Goal: Task Accomplishment & Management: Use online tool/utility

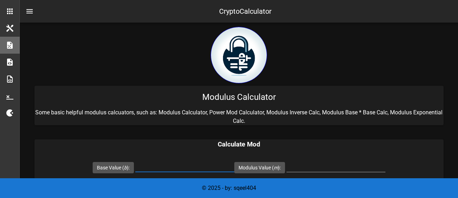
scroll to position [80, 0]
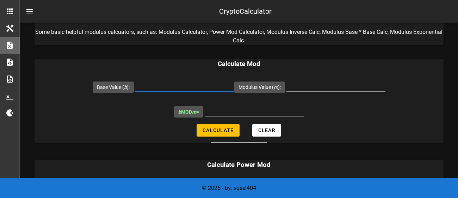
click at [159, 89] on input "Base Value ( b ):" at bounding box center [184, 85] width 99 height 11
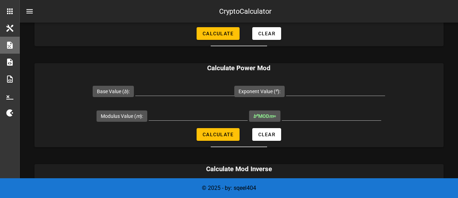
scroll to position [167, 0]
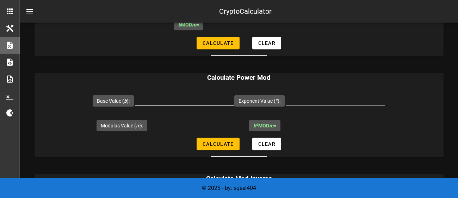
click at [158, 99] on input "Base Value ( b ):" at bounding box center [184, 99] width 99 height 11
type input "5"
click at [306, 96] on input "Exponent Value ( e ):" at bounding box center [335, 99] width 99 height 11
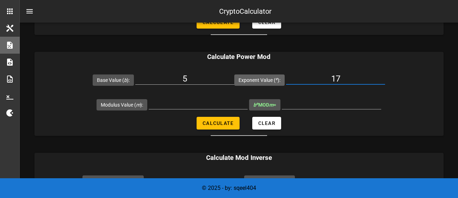
scroll to position [203, 0]
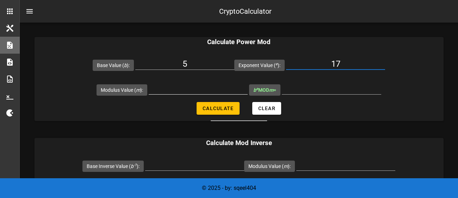
type input "17"
click at [164, 93] on input "Modulus Value ( m ):" at bounding box center [198, 88] width 99 height 11
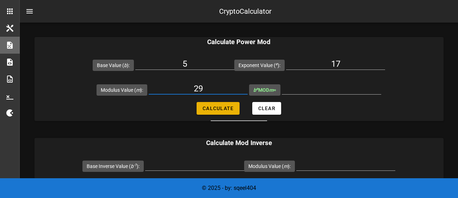
type input "29"
click at [227, 109] on span "Calculate" at bounding box center [217, 108] width 31 height 6
type input "9"
click at [202, 65] on input "5" at bounding box center [184, 63] width 99 height 11
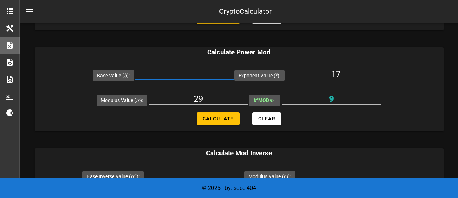
scroll to position [196, 0]
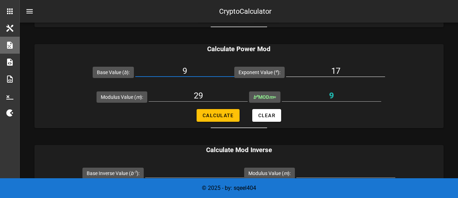
type input "9"
click at [348, 70] on input "17" at bounding box center [335, 70] width 99 height 11
type input "1"
type input "12"
click at [219, 113] on span "Calculate" at bounding box center [217, 115] width 31 height 6
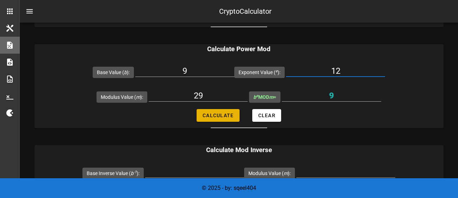
type input "24"
click at [193, 70] on input "9" at bounding box center [184, 70] width 99 height 11
type input "7"
click at [359, 69] on input "12" at bounding box center [335, 70] width 99 height 11
type input "17"
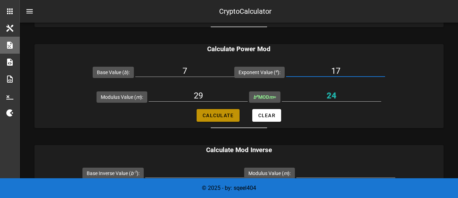
click at [223, 120] on button "Calculate" at bounding box center [218, 115] width 43 height 13
click at [218, 116] on span "Calculate" at bounding box center [217, 115] width 31 height 6
type input "24"
